Goal: Find specific page/section: Find specific page/section

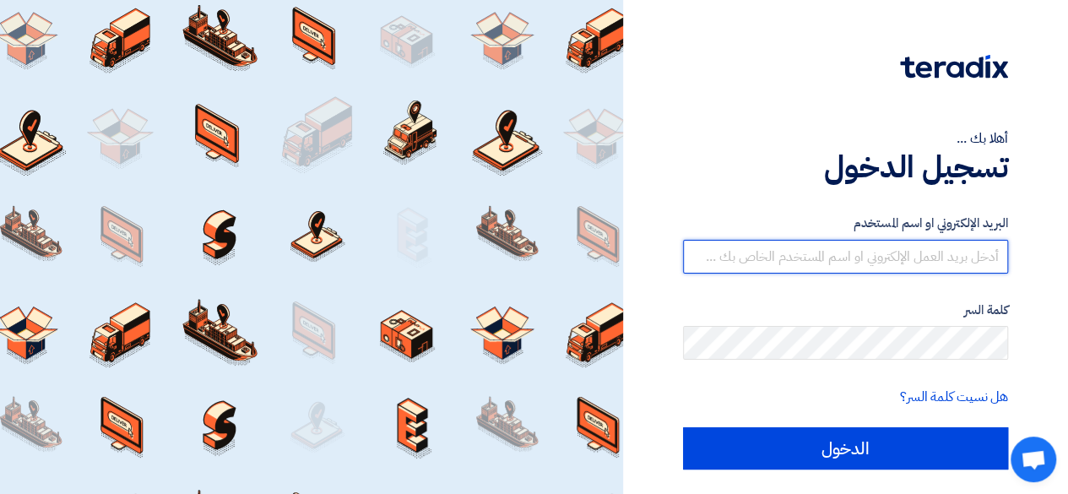
type input "[EMAIL_ADDRESS][DOMAIN_NAME]"
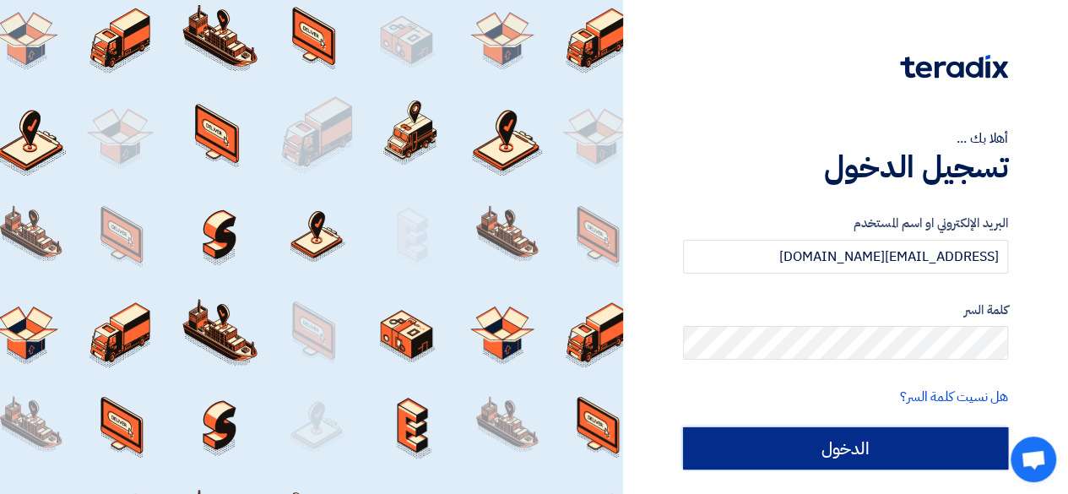
click at [849, 438] on input "الدخول" at bounding box center [845, 448] width 325 height 42
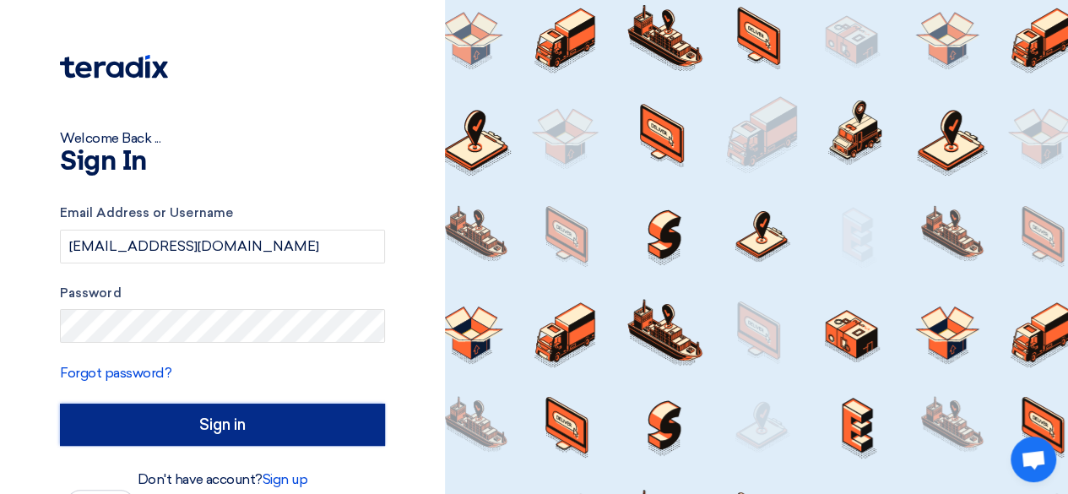
type input "Sign in"
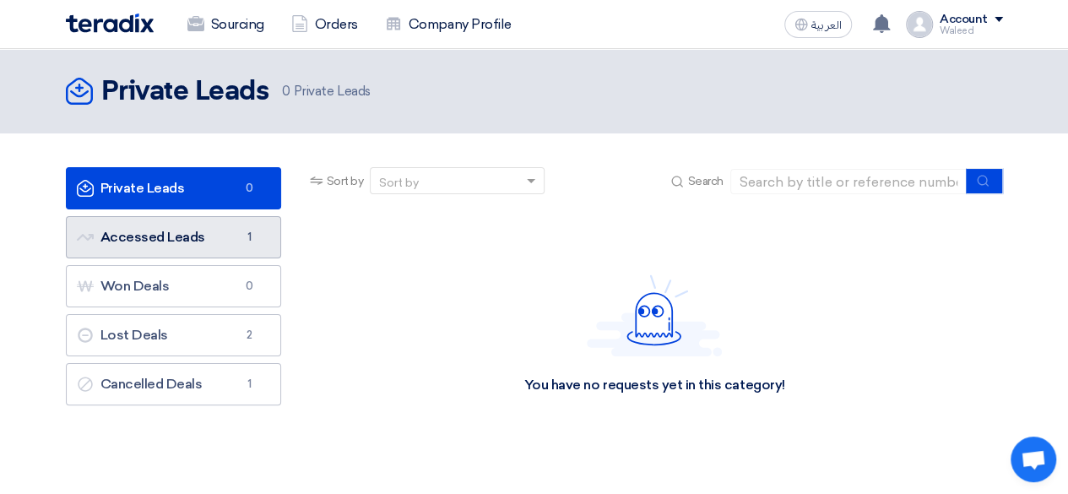
click at [172, 225] on link "Accessed Leads Accessed Leads 1" at bounding box center [173, 237] width 215 height 42
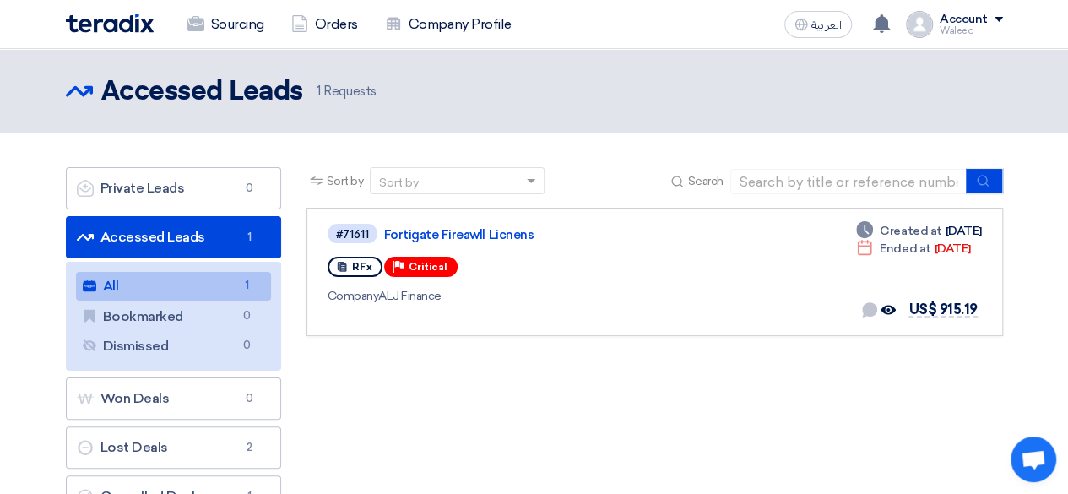
click at [0, 226] on section "Private Leads Private Leads 0 Accessed Leads Accessed Leads 1 All All 1 Bookmar…" at bounding box center [534, 346] width 1068 height 426
click at [19, 255] on section "Private Leads Private Leads 0 Accessed Leads Accessed Leads 1 All All 1 Bookmar…" at bounding box center [534, 346] width 1068 height 426
